Goal: Task Accomplishment & Management: Use online tool/utility

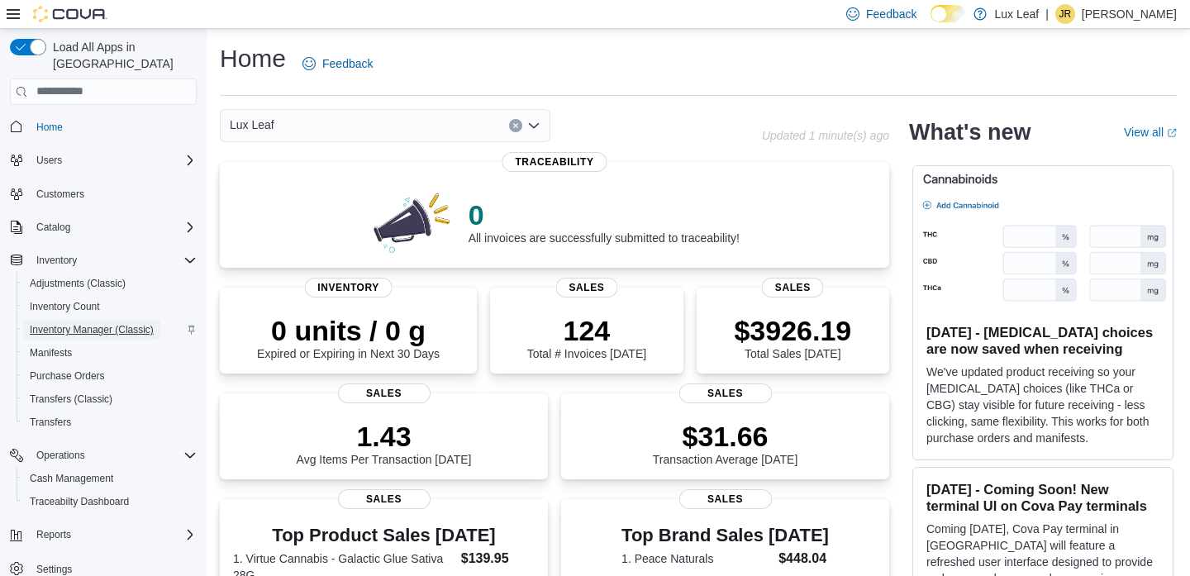
click at [94, 323] on span "Inventory Manager (Classic)" at bounding box center [92, 329] width 124 height 13
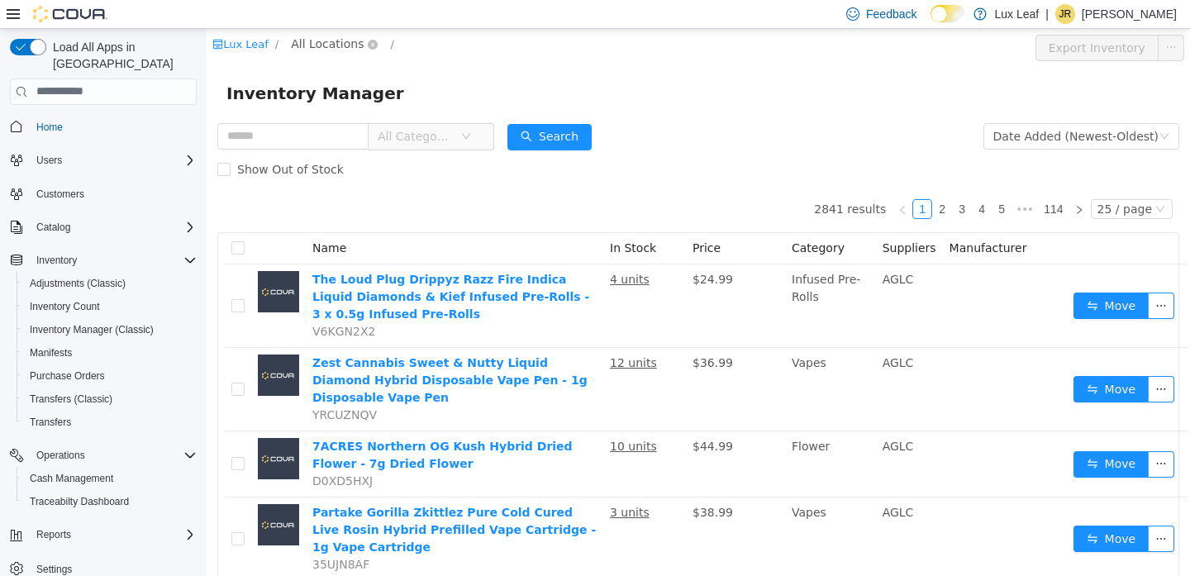
click at [312, 47] on span "All Locations" at bounding box center [327, 43] width 73 height 18
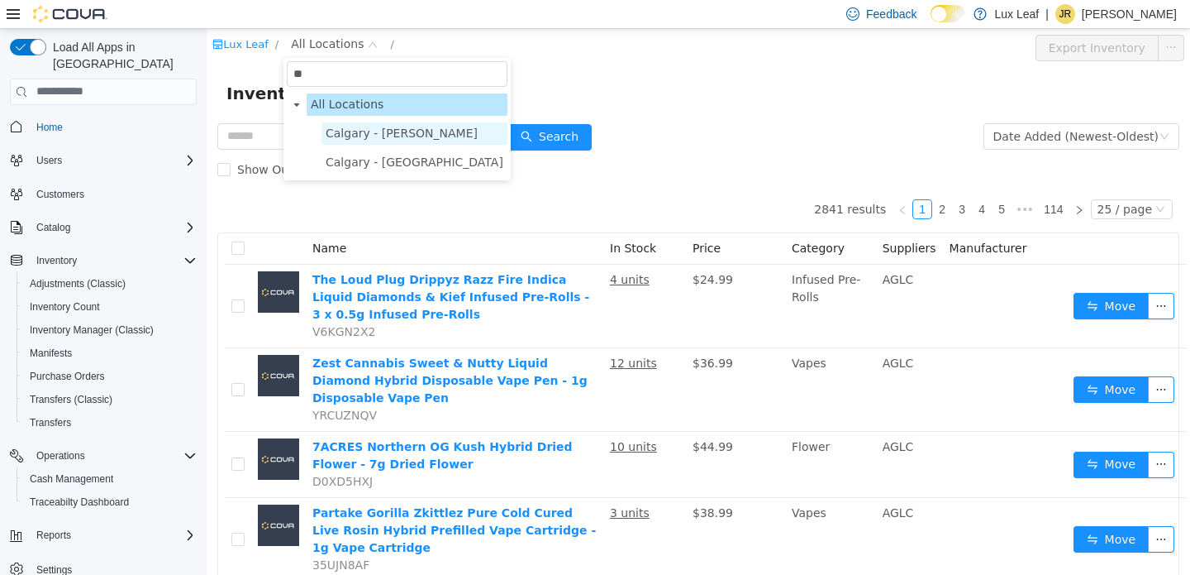
type input "**"
click at [370, 123] on span "Calgary - Nolan Hill" at bounding box center [415, 133] width 186 height 22
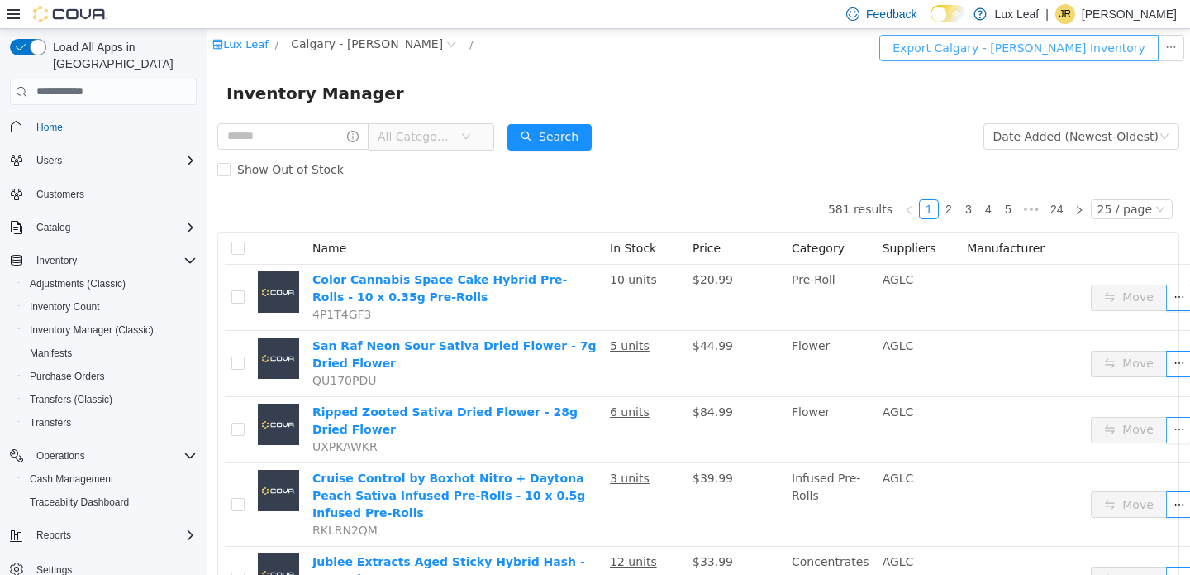
click at [966, 50] on button "Export Calgary - Nolan Hill Inventory" at bounding box center [1019, 47] width 279 height 26
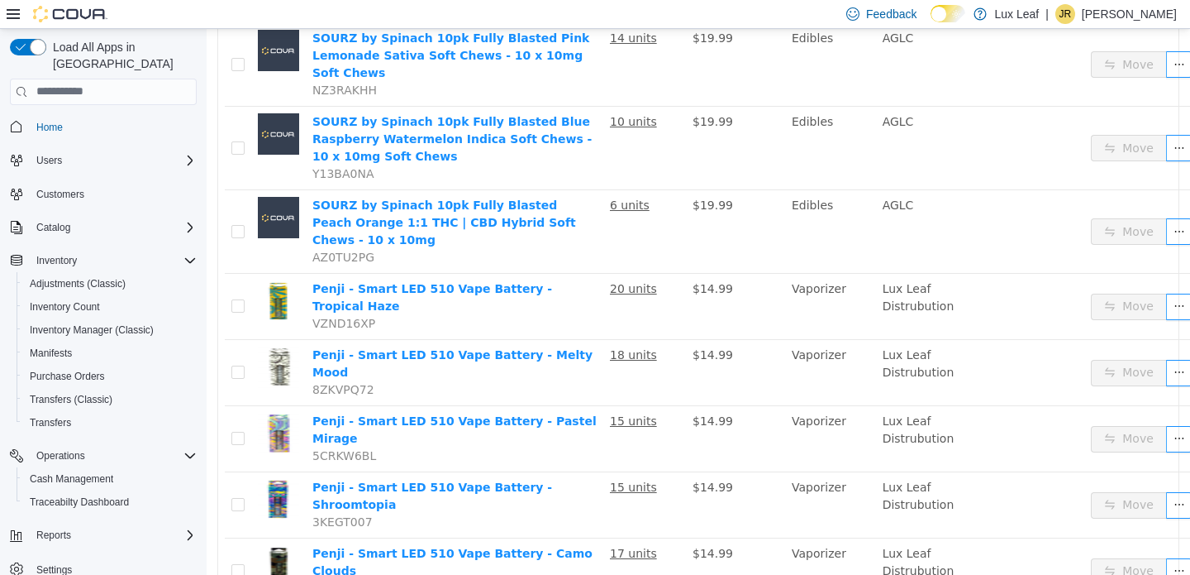
scroll to position [1003, 0]
